Goal: Task Accomplishment & Management: Use online tool/utility

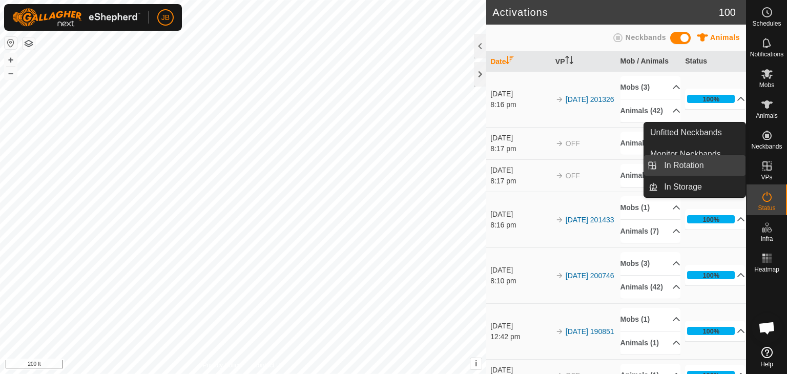
click at [692, 168] on link "In Rotation" at bounding box center [702, 165] width 88 height 21
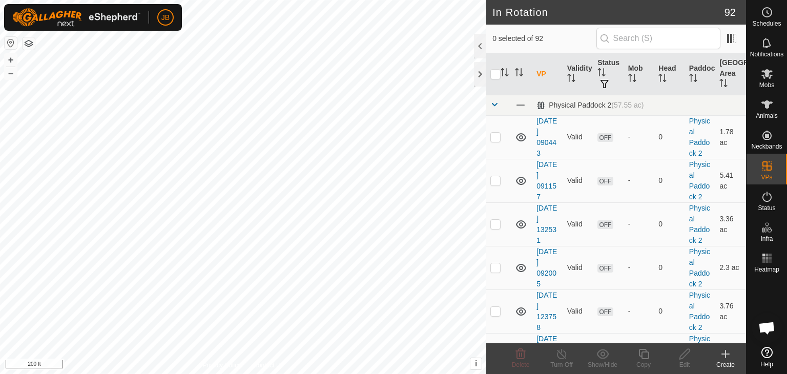
click at [727, 354] on icon at bounding box center [725, 354] width 7 height 0
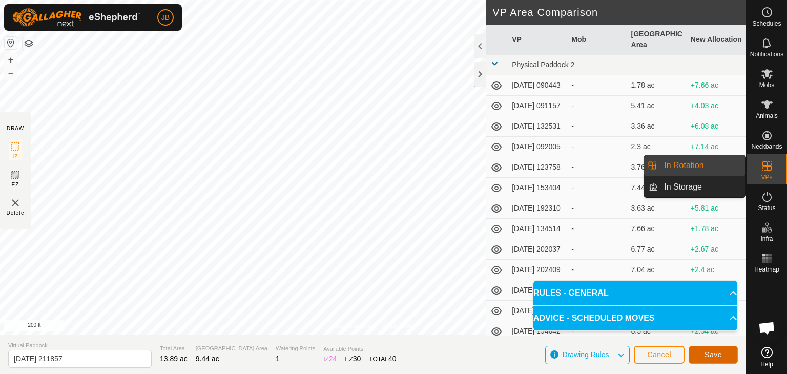
click at [705, 351] on span "Save" at bounding box center [713, 355] width 17 height 8
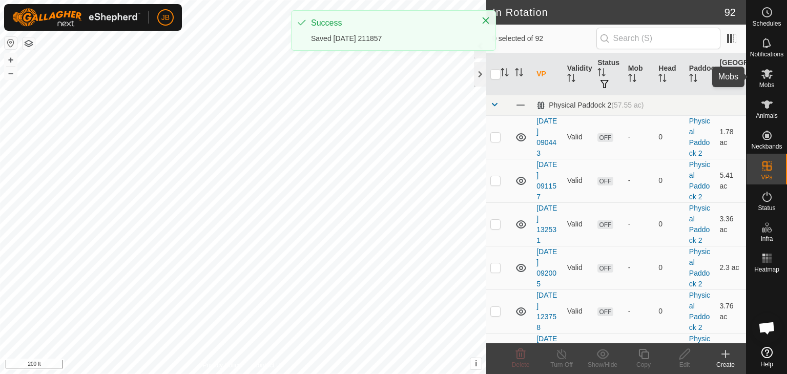
click at [768, 73] on icon at bounding box center [767, 74] width 11 height 10
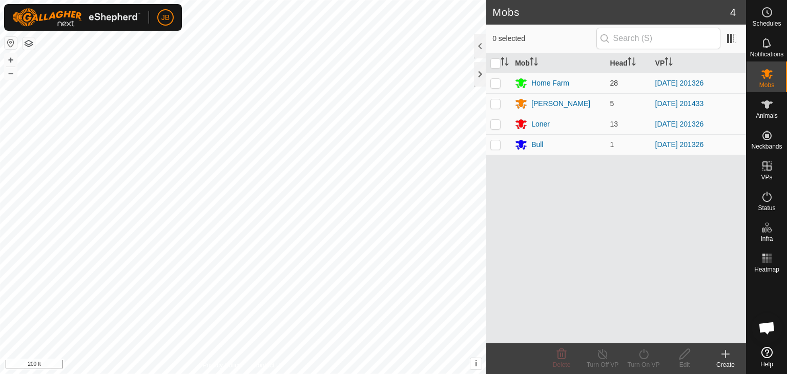
click at [494, 79] on p-checkbox at bounding box center [496, 83] width 10 height 8
checkbox input "true"
click at [495, 118] on td at bounding box center [498, 124] width 25 height 21
checkbox input "true"
click at [497, 141] on p-checkbox at bounding box center [496, 144] width 10 height 8
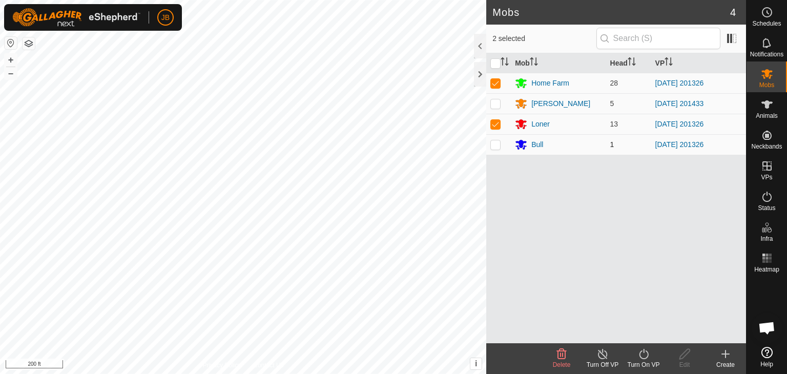
checkbox input "true"
click at [641, 352] on icon at bounding box center [643, 354] width 9 height 10
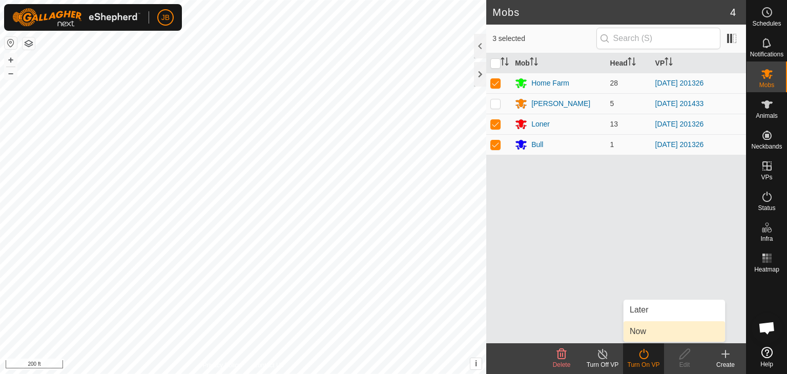
click at [640, 334] on link "Now" at bounding box center [674, 331] width 101 height 21
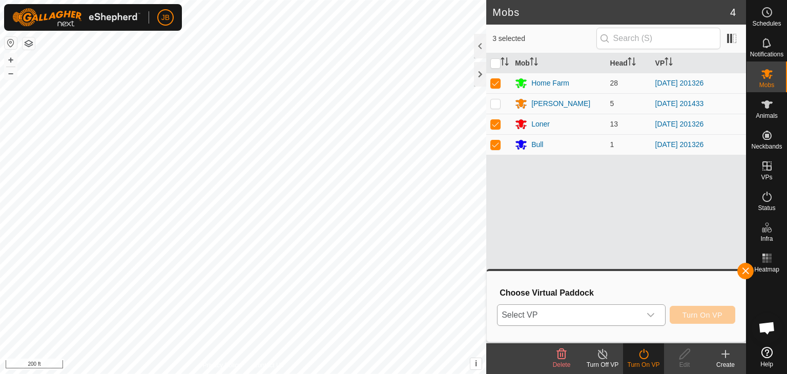
click at [653, 320] on div "dropdown trigger" at bounding box center [651, 315] width 21 height 21
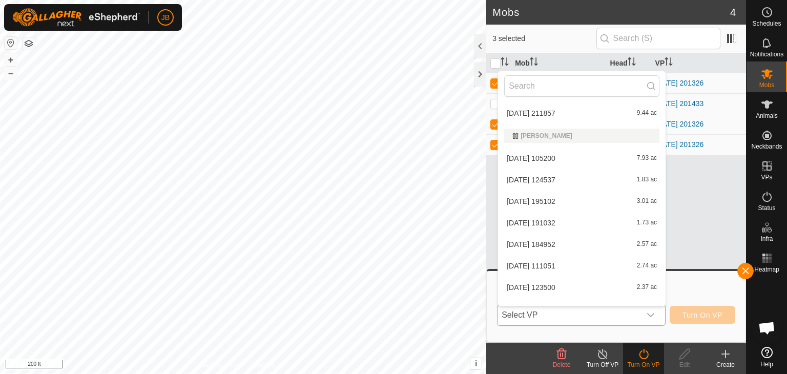
scroll to position [1487, 0]
click at [567, 136] on li "[DATE] 211857 9.44 ac" at bounding box center [582, 134] width 168 height 21
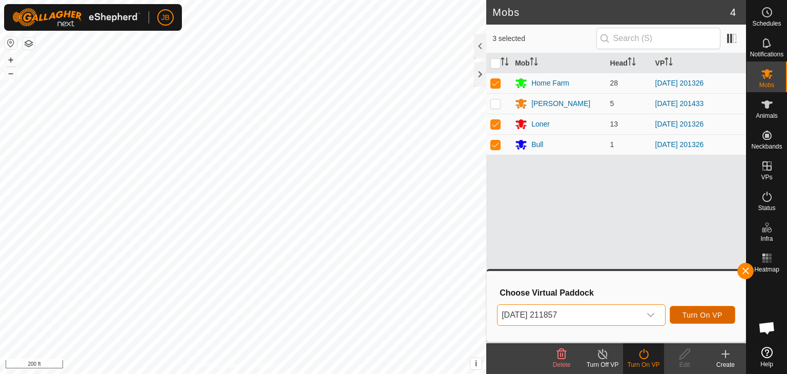
click at [682, 317] on button "Turn On VP" at bounding box center [703, 315] width 66 height 18
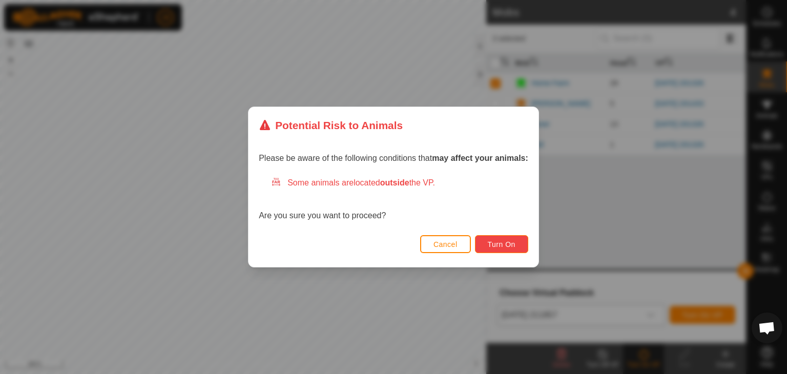
click at [513, 242] on span "Turn On" at bounding box center [502, 244] width 28 height 8
